Goal: Find specific page/section: Find specific page/section

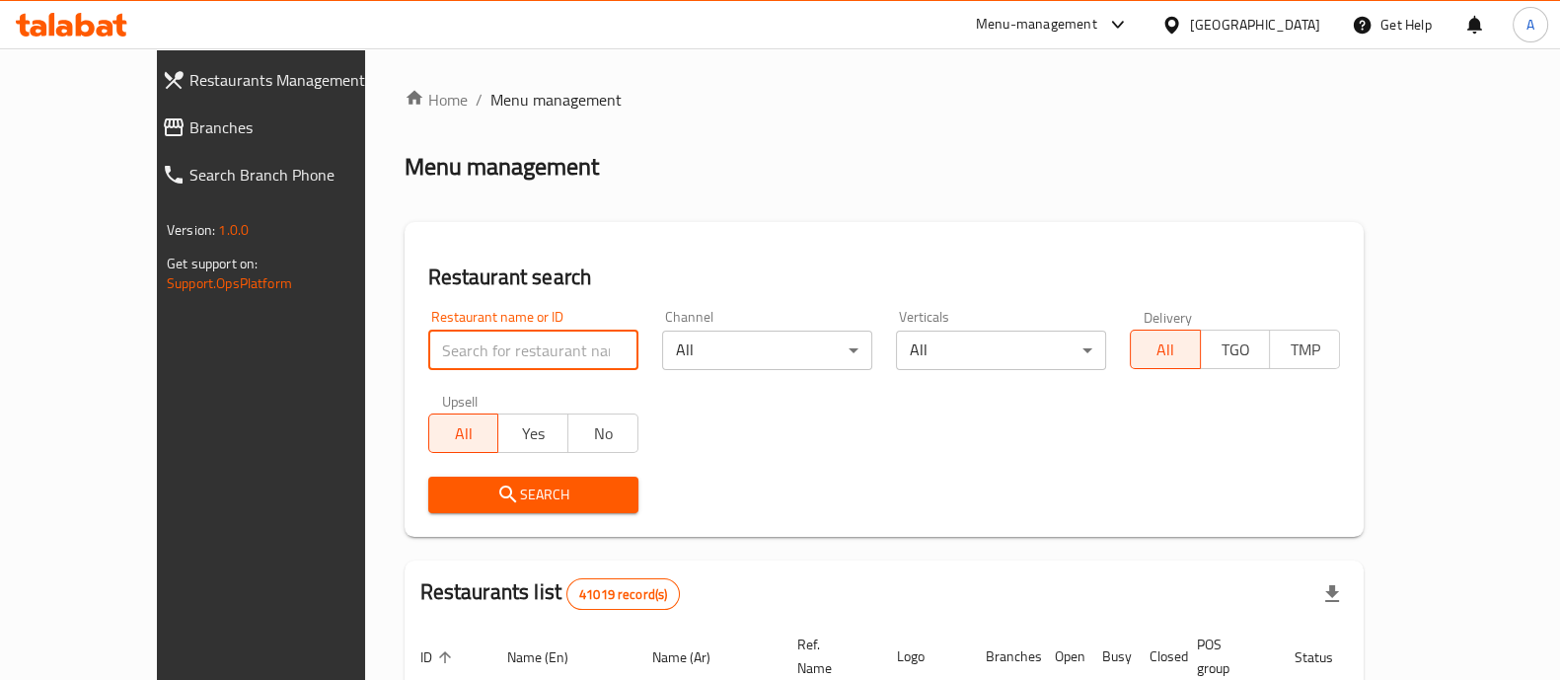
click at [456, 352] on input "search" at bounding box center [533, 349] width 210 height 39
click button "Search" at bounding box center [533, 494] width 210 height 36
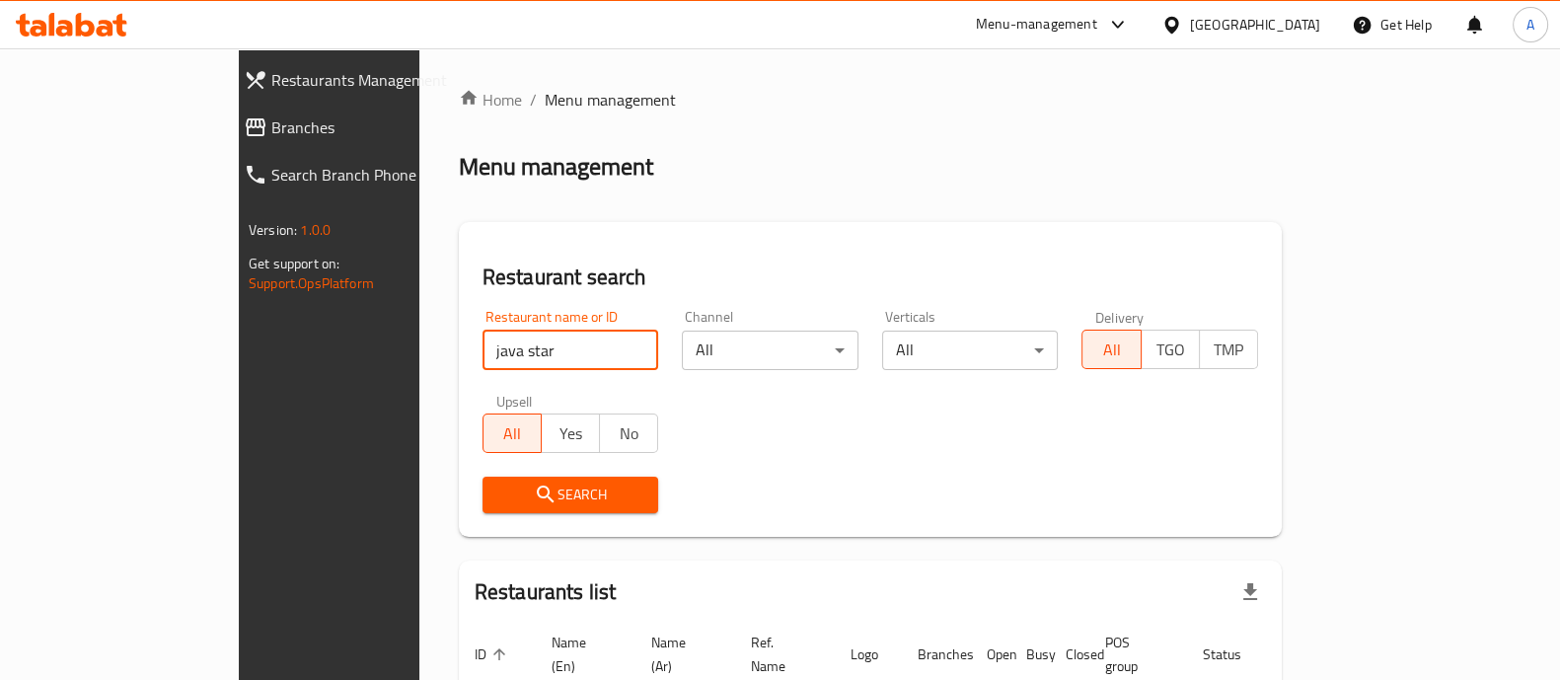
scroll to position [125, 0]
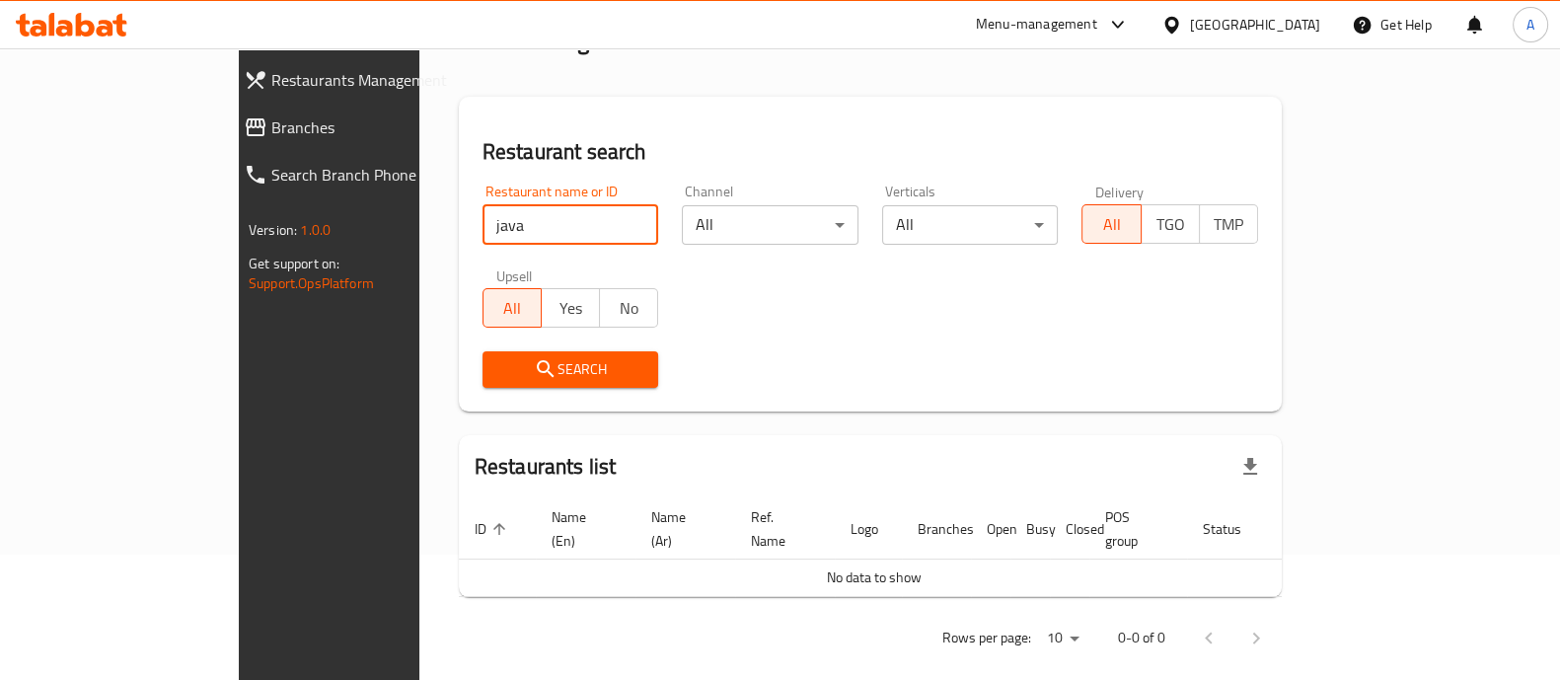
type input "java"
click button "Search" at bounding box center [570, 369] width 177 height 36
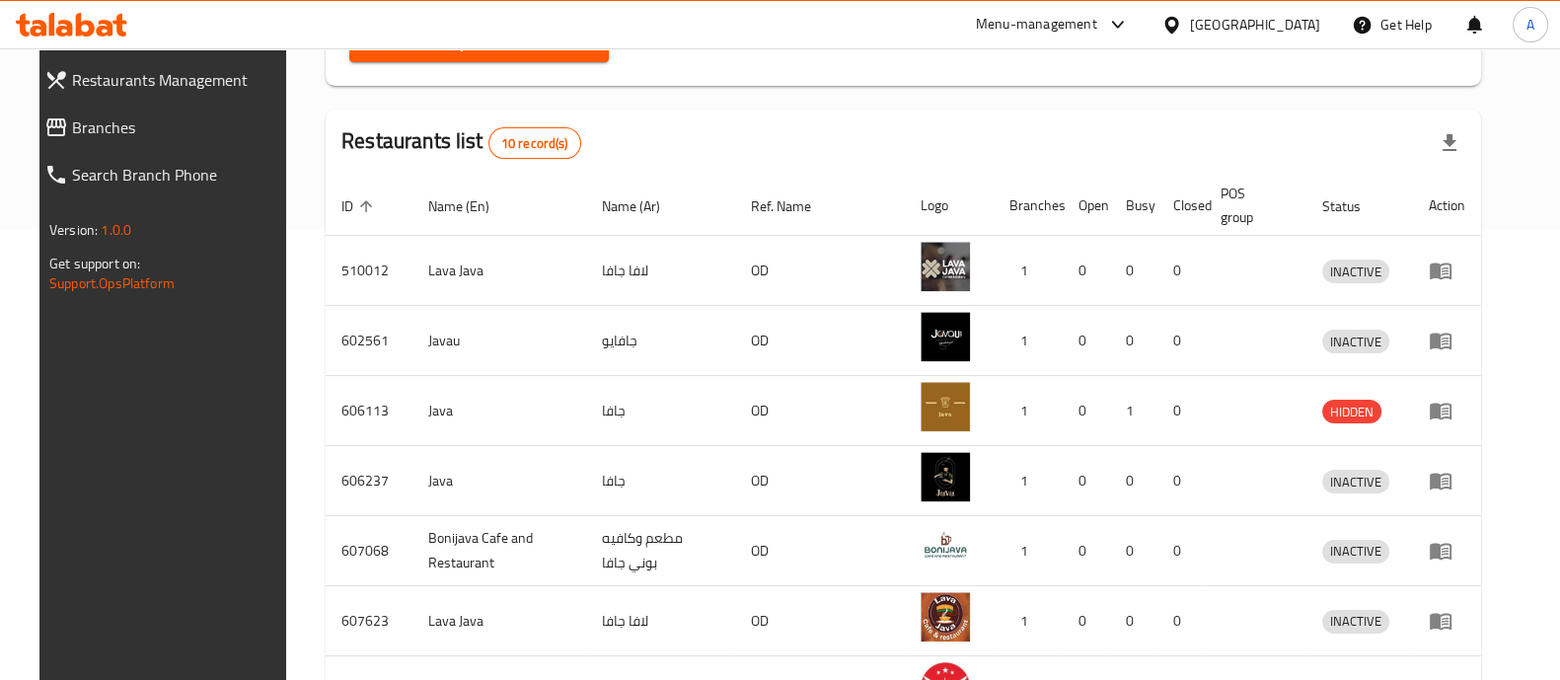
scroll to position [815, 0]
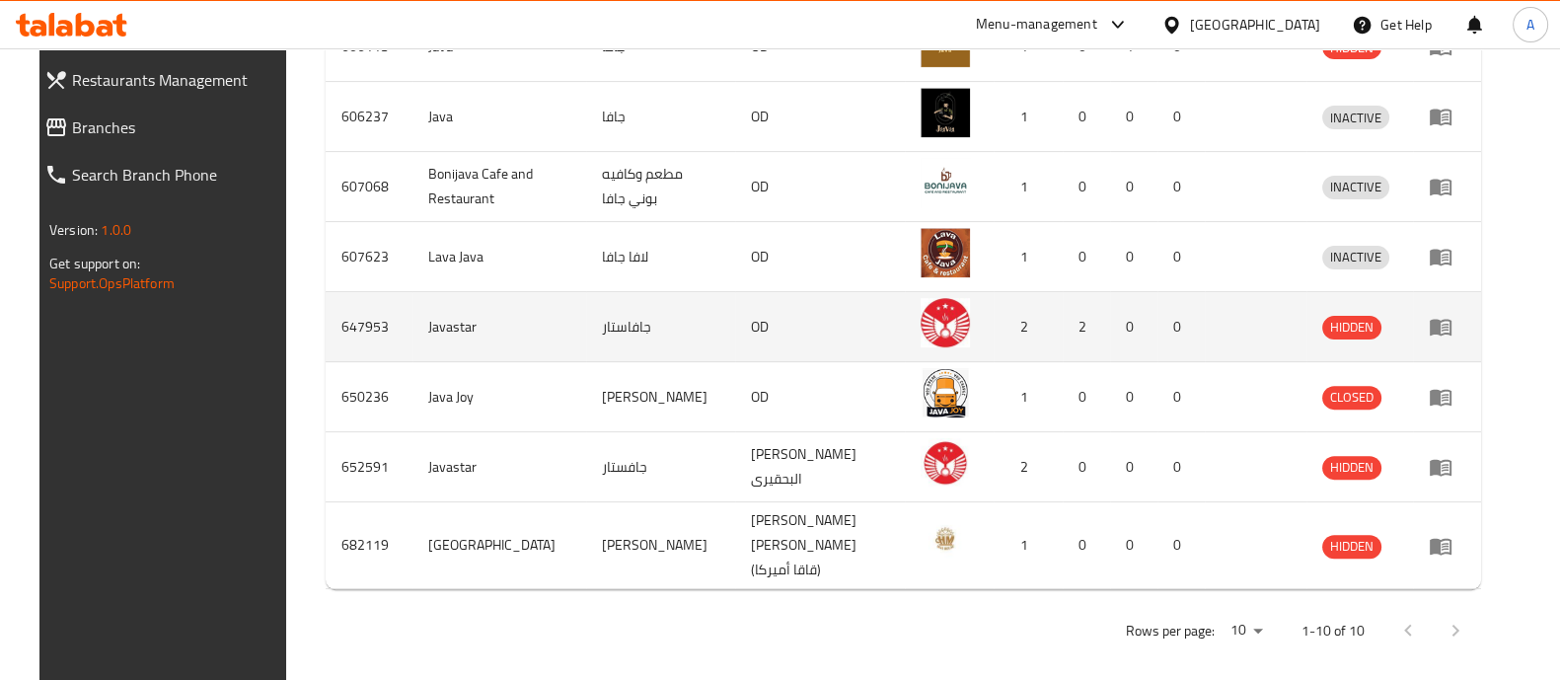
click at [326, 325] on td "647953" at bounding box center [369, 327] width 87 height 70
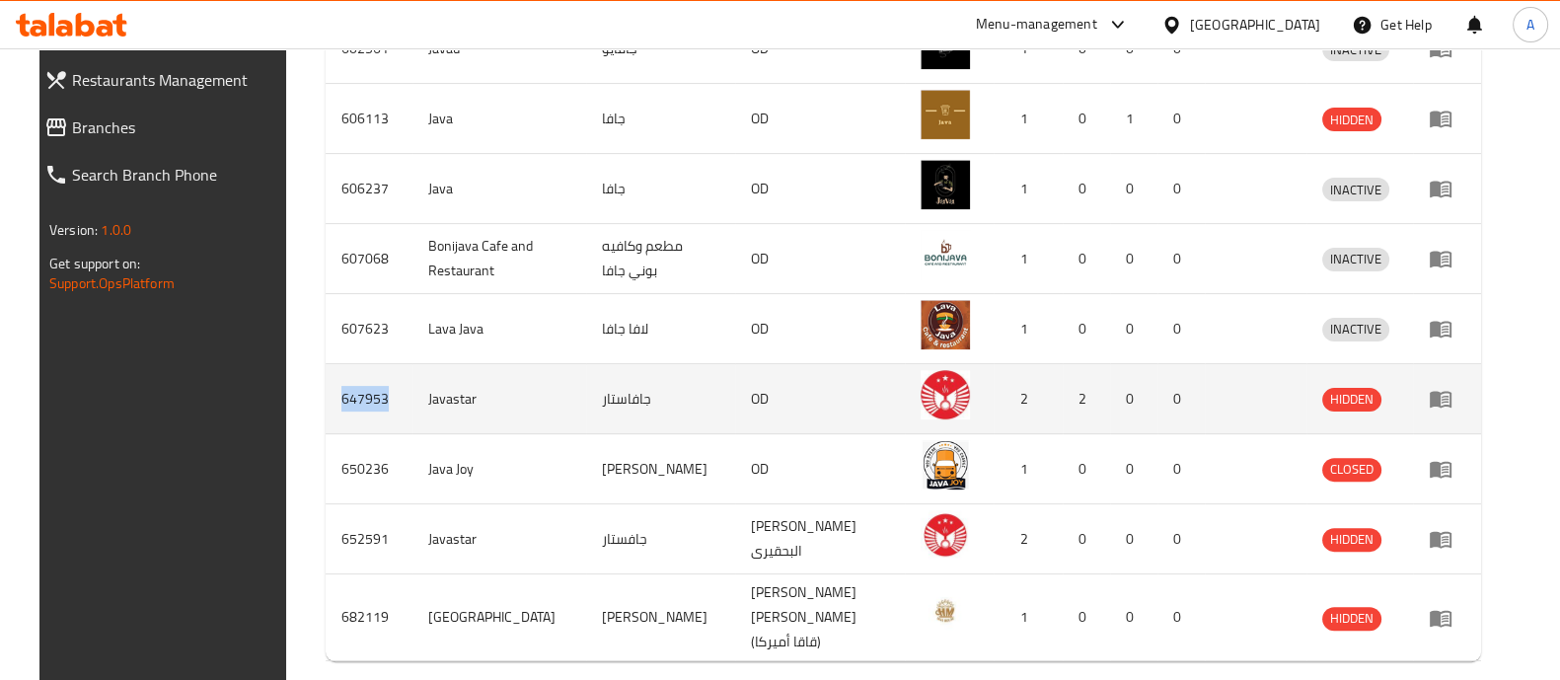
scroll to position [744, 0]
copy td "647953"
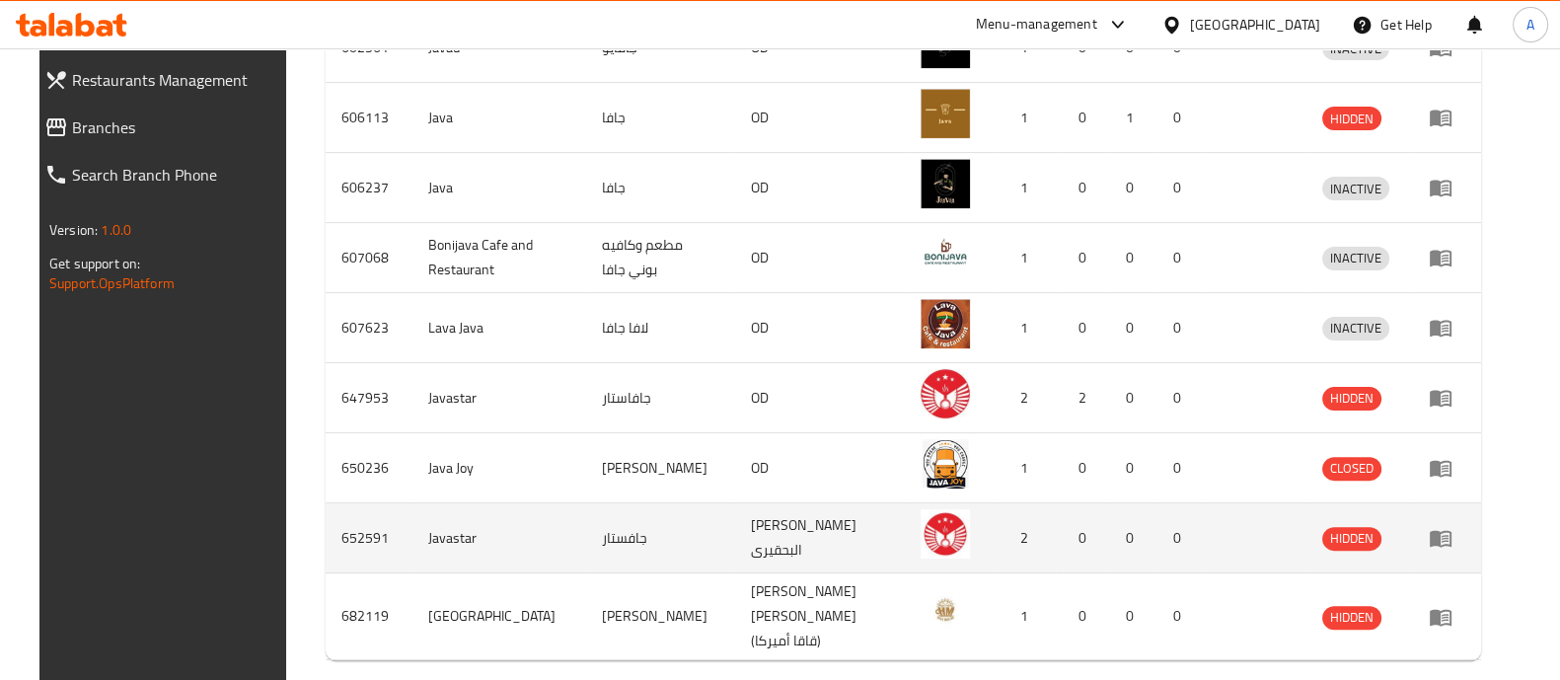
click at [330, 539] on td "652591" at bounding box center [369, 538] width 87 height 70
copy td "652591"
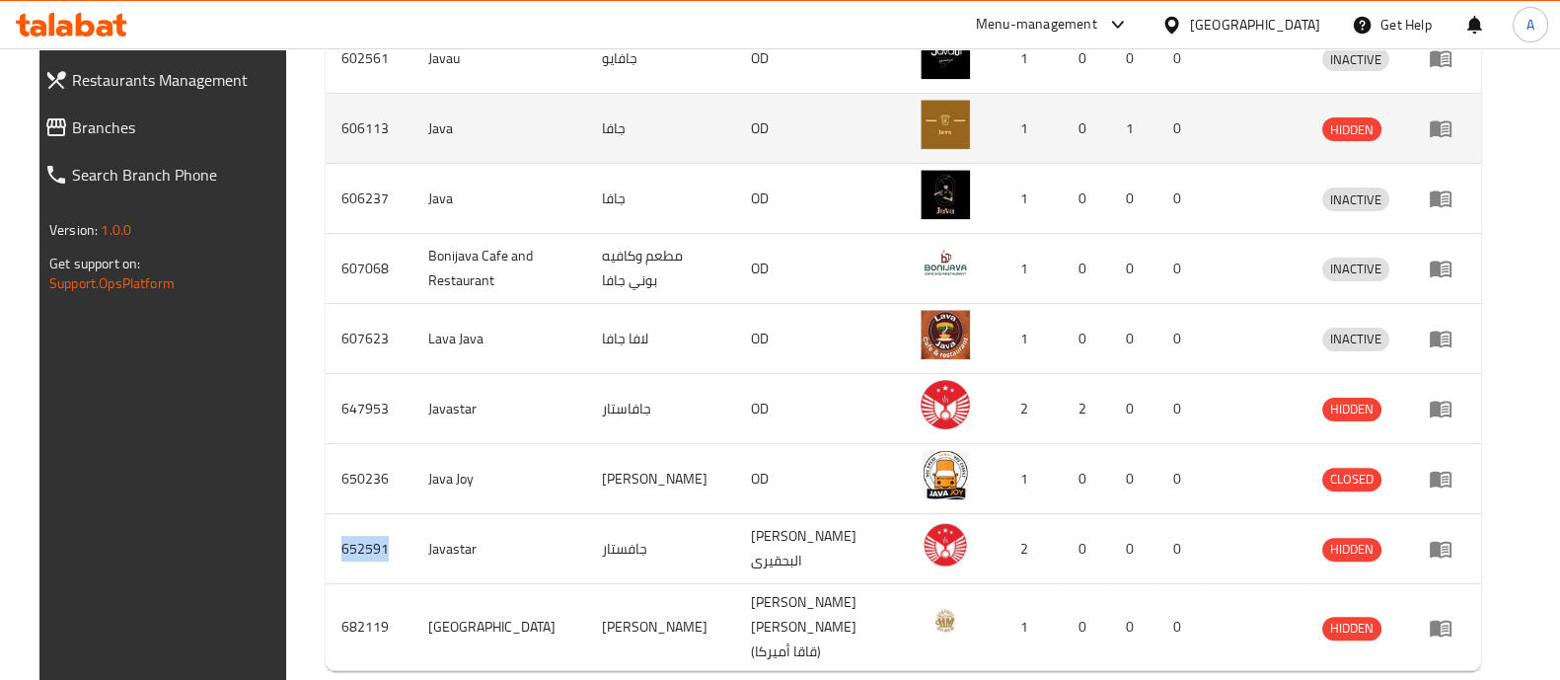
scroll to position [734, 0]
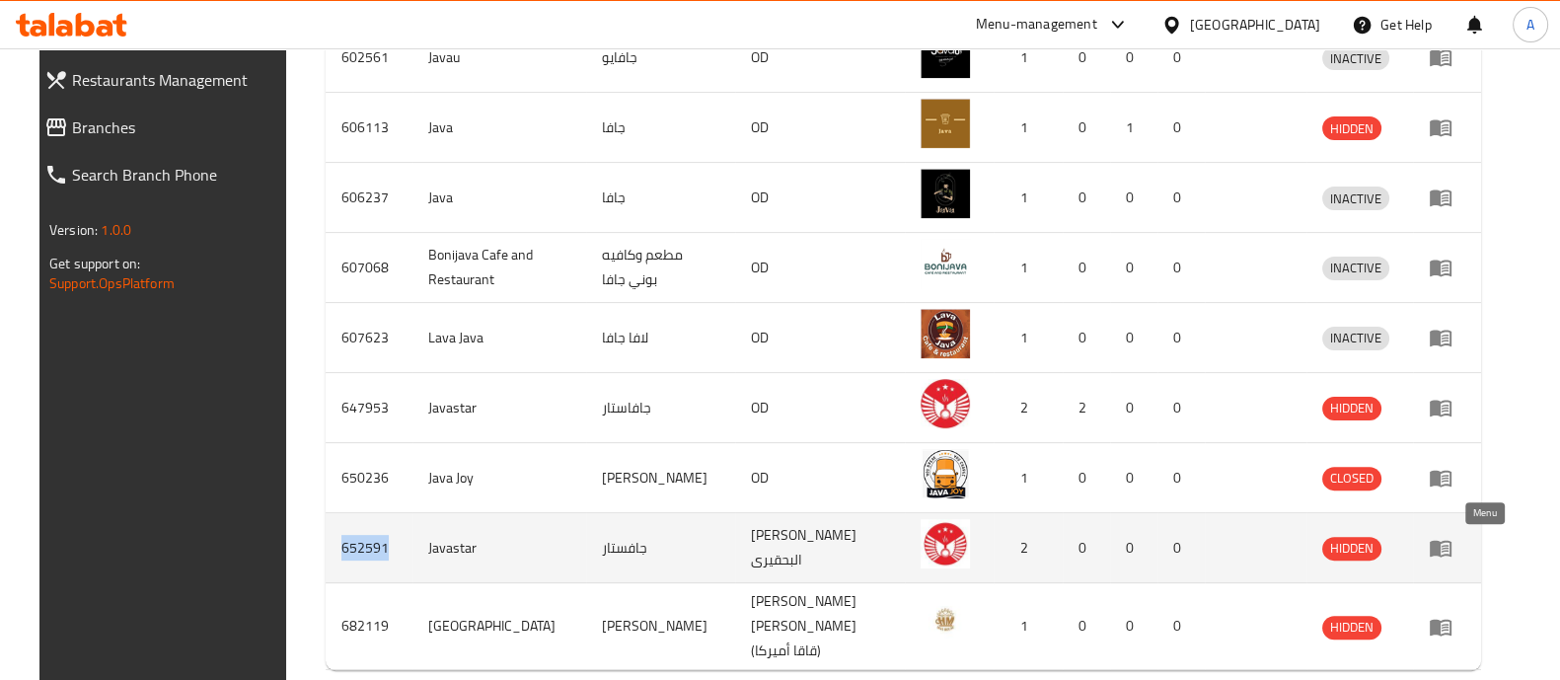
click at [1451, 545] on icon "enhanced table" at bounding box center [1440, 549] width 22 height 17
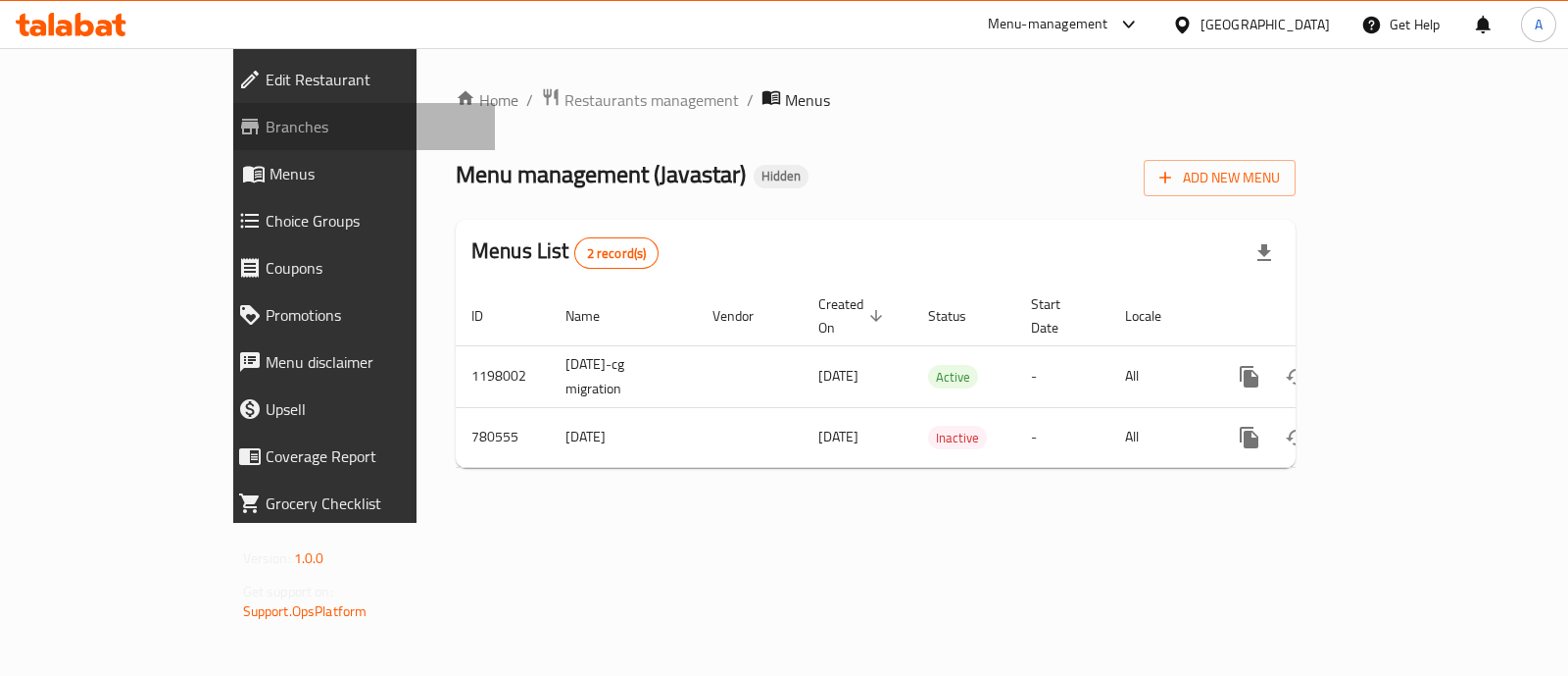
click at [265, 133] on span "Branches" at bounding box center [372, 126] width 214 height 24
